Goal: Task Accomplishment & Management: Complete application form

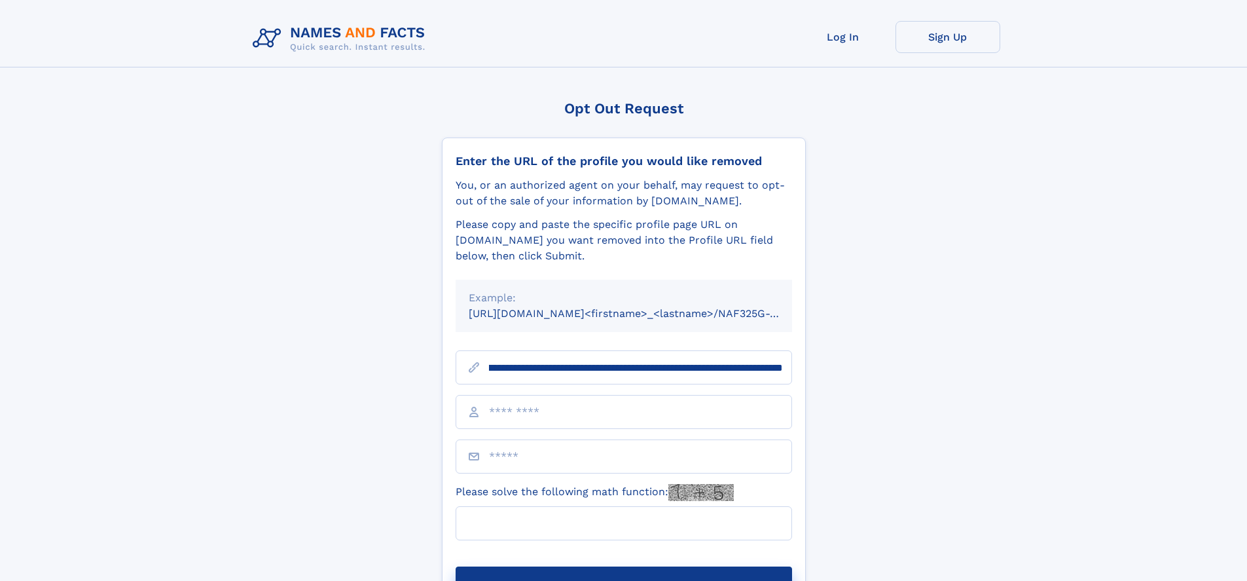
scroll to position [0, 139]
type input "**********"
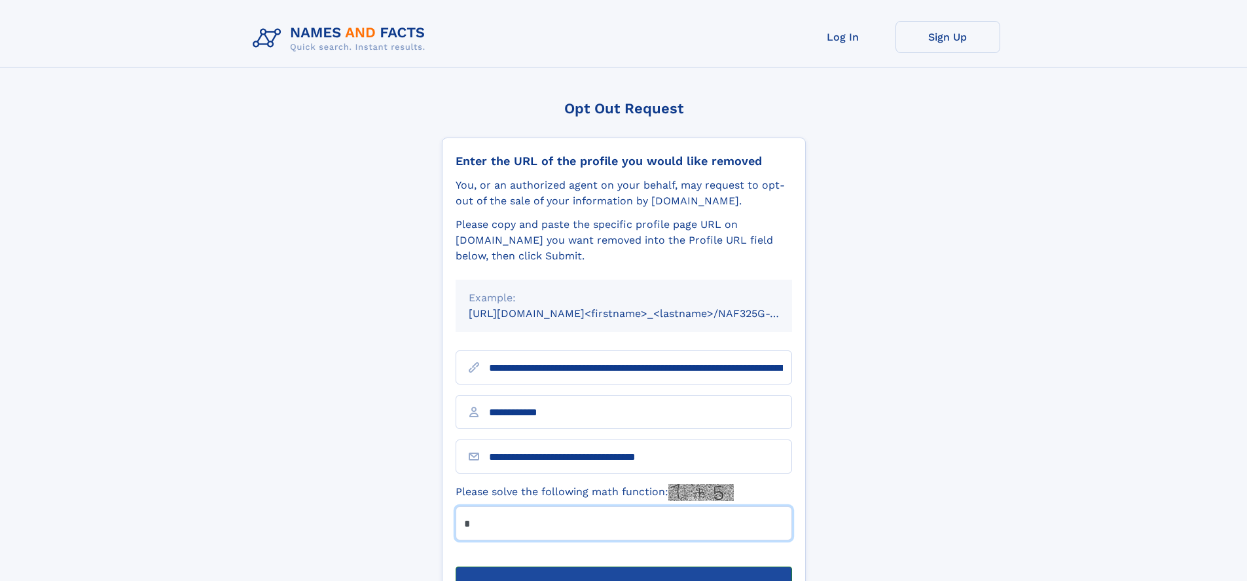
type input "*"
click at [623, 566] on button "Submit Opt Out Request" at bounding box center [624, 587] width 337 height 42
